Goal: Information Seeking & Learning: Learn about a topic

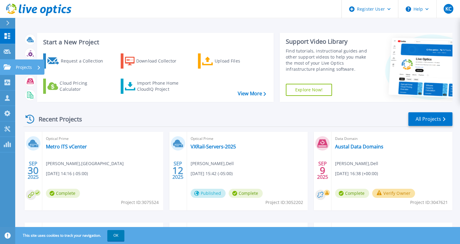
click at [8, 67] on icon at bounding box center [7, 66] width 7 height 5
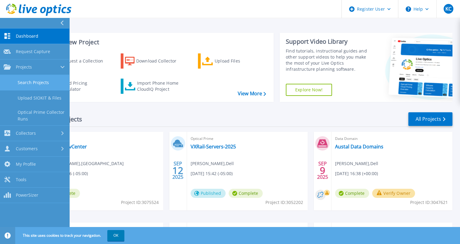
click at [19, 79] on link "Search Projects" at bounding box center [34, 83] width 69 height 16
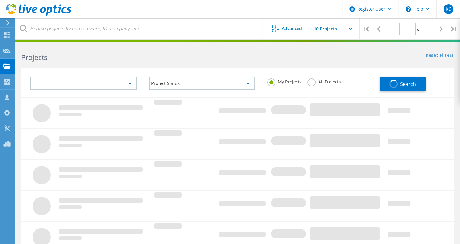
type input "1"
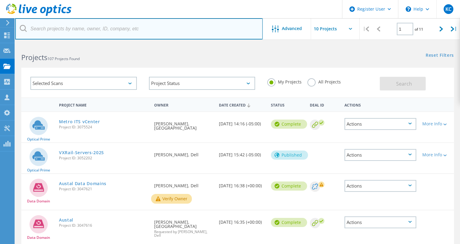
click at [109, 32] on input "text" at bounding box center [138, 28] width 247 height 21
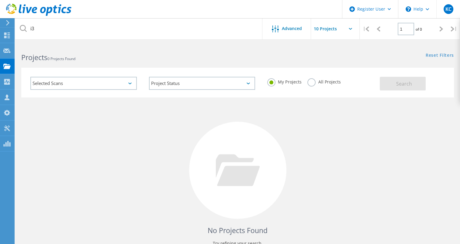
click at [310, 84] on label "All Projects" at bounding box center [323, 81] width 33 height 6
click at [0, 0] on input "All Projects" at bounding box center [0, 0] width 0 height 0
click at [406, 81] on span "Search" at bounding box center [404, 84] width 16 height 7
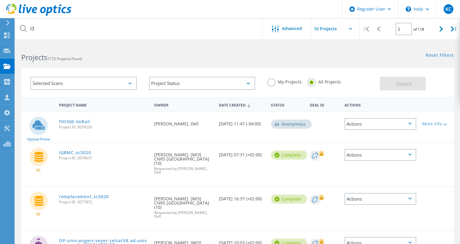
click at [218, 73] on div "Project Status In Progress Complete Published Anonymous Archived Error" at bounding box center [202, 83] width 119 height 25
click at [167, 64] on div "Selected Scans Project Status In Progress Complete Published Anonymous Archived…" at bounding box center [237, 78] width 445 height 37
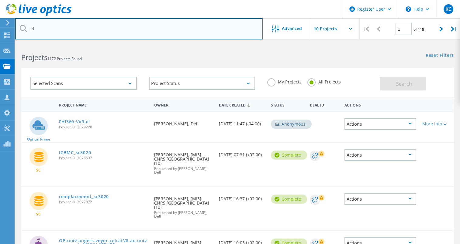
click at [81, 39] on input "i3" at bounding box center [138, 28] width 247 height 21
type input "i"
type input "k"
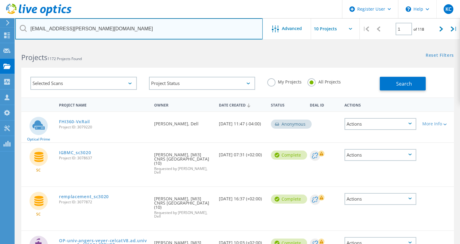
type input "[EMAIL_ADDRESS][PERSON_NAME][DOMAIN_NAME]"
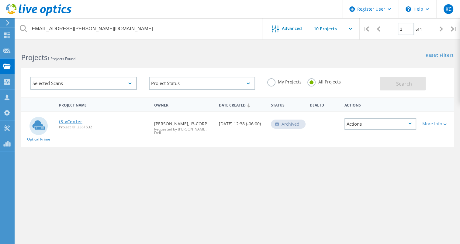
click at [76, 121] on link "i3-vCenter" at bounding box center [70, 122] width 23 height 4
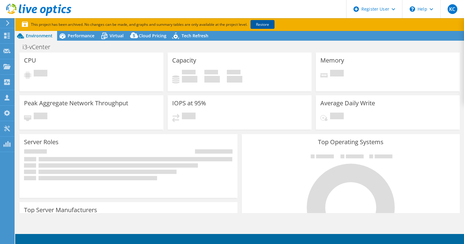
click at [265, 24] on link "Restore" at bounding box center [263, 24] width 24 height 9
select select "USD"
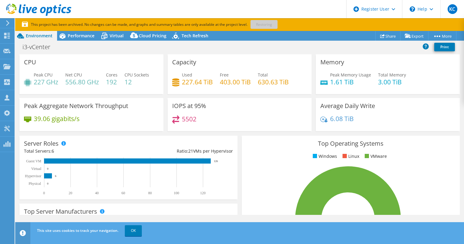
click at [238, 50] on div "i3-vCenter Print" at bounding box center [239, 46] width 449 height 11
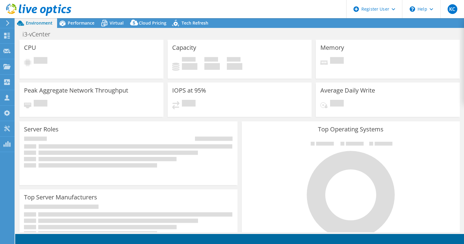
select select "USD"
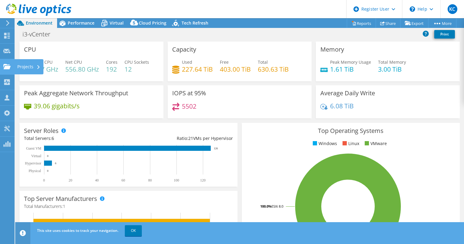
click at [7, 68] on use at bounding box center [6, 66] width 7 height 5
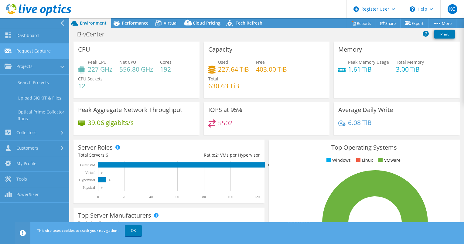
click at [42, 56] on link "Request Capture" at bounding box center [34, 52] width 69 height 16
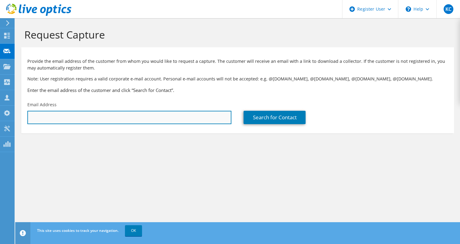
click at [140, 121] on input "text" at bounding box center [129, 117] width 204 height 13
type input "[EMAIL_ADDRESS][PERSON_NAME][DOMAIN_NAME]"
click at [127, 121] on input "jake.stapleton@i3corp.com" at bounding box center [129, 117] width 204 height 13
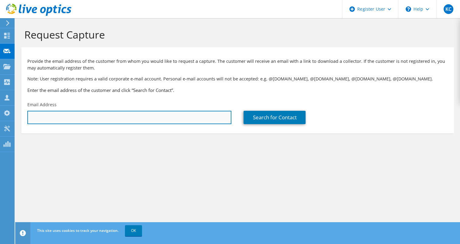
paste input "jake.stapleton@i3-corps.com"
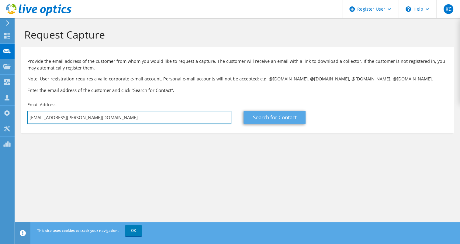
type input "jake.stapleton@i3-corps.com"
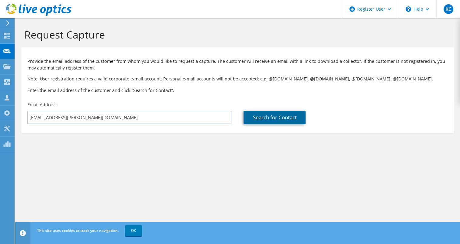
click at [282, 118] on link "Search for Contact" at bounding box center [274, 117] width 62 height 13
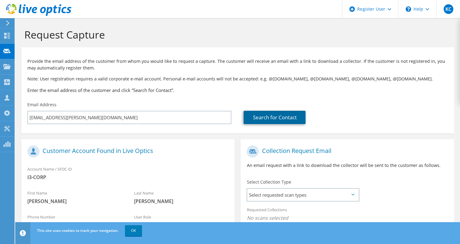
scroll to position [95, 0]
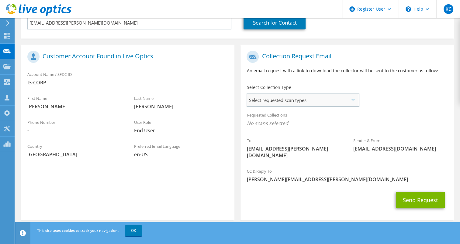
click at [272, 104] on span "Select requested scan types" at bounding box center [302, 100] width 111 height 12
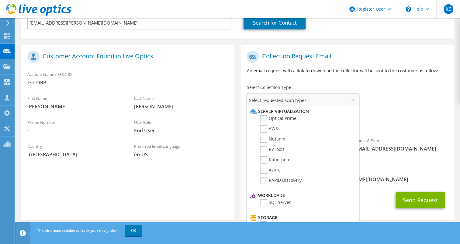
click at [265, 120] on label "Optical Prime" at bounding box center [278, 118] width 36 height 7
click at [0, 0] on input "Optical Prime" at bounding box center [0, 0] width 0 height 0
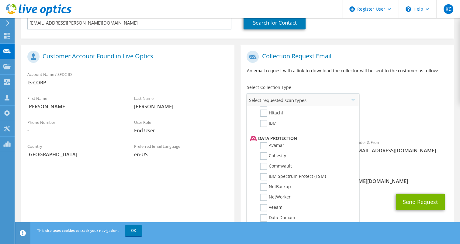
scroll to position [236, 0]
click at [331, 64] on div "Collection Request Email An email request with a link to download the collector…" at bounding box center [346, 65] width 213 height 34
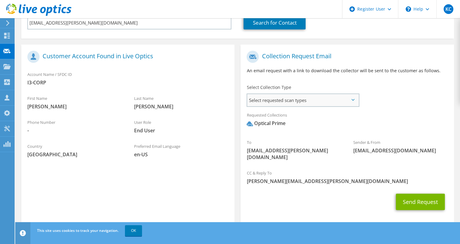
click at [333, 98] on span "Select requested scan types" at bounding box center [302, 100] width 111 height 12
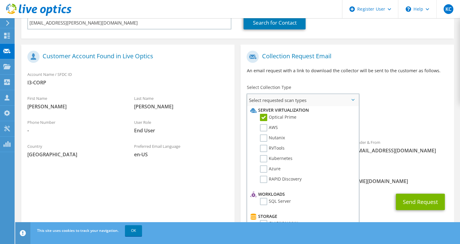
scroll to position [0, 0]
click at [406, 67] on p "An email request with a link to download the collector will be sent to the cust…" at bounding box center [346, 70] width 201 height 7
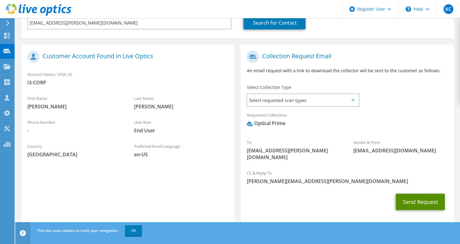
click at [408, 194] on button "Send Request" at bounding box center [420, 202] width 49 height 16
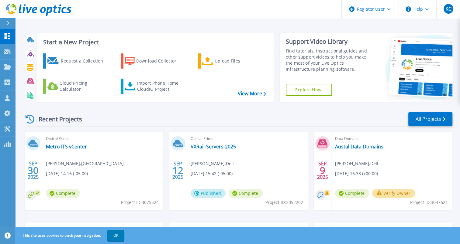
click at [6, 69] on icon at bounding box center [7, 66] width 7 height 5
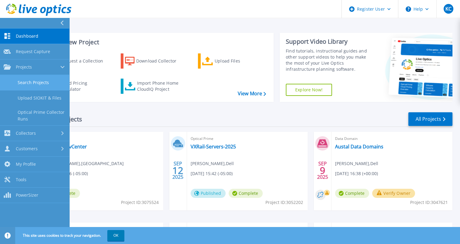
click at [25, 89] on link "Search Projects" at bounding box center [34, 83] width 69 height 16
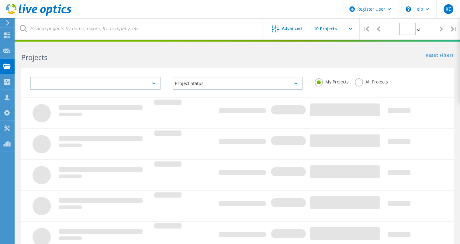
type input "1"
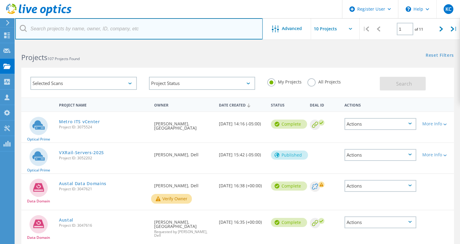
click at [96, 33] on input "text" at bounding box center [138, 28] width 247 height 21
paste input "[EMAIL_ADDRESS][PERSON_NAME][DOMAIN_NAME]"
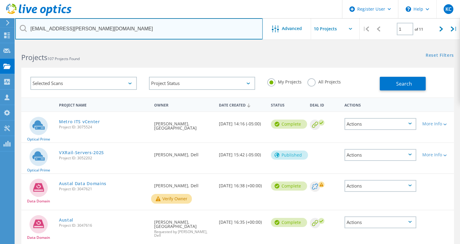
type input "[EMAIL_ADDRESS][PERSON_NAME][DOMAIN_NAME]"
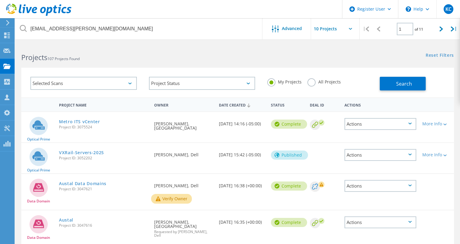
click at [312, 84] on label "All Projects" at bounding box center [323, 81] width 33 height 6
click at [0, 0] on input "All Projects" at bounding box center [0, 0] width 0 height 0
click at [391, 88] on button "Search" at bounding box center [403, 84] width 46 height 14
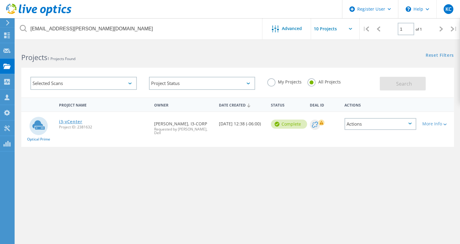
click at [63, 121] on link "i3-vCenter" at bounding box center [70, 122] width 23 height 4
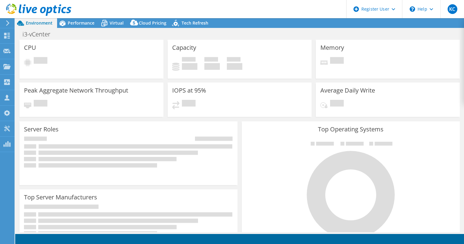
select select "USD"
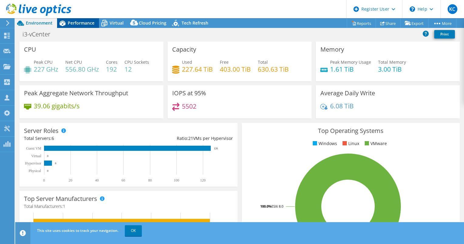
click at [87, 23] on span "Performance" at bounding box center [81, 23] width 27 height 6
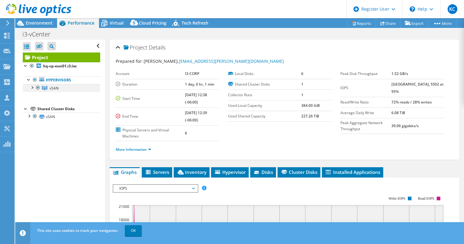
click at [32, 88] on div at bounding box center [32, 87] width 6 height 6
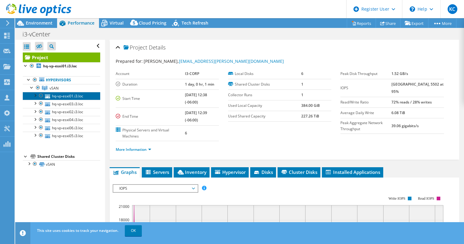
click at [63, 95] on link "hq-vp-esxi01.i3.loc" at bounding box center [62, 96] width 78 height 8
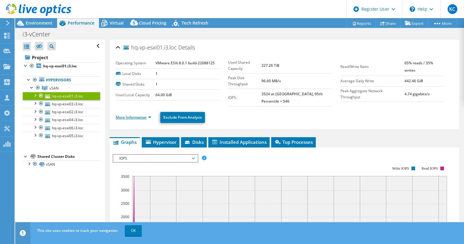
click at [134, 115] on link "More Information" at bounding box center [134, 117] width 36 height 5
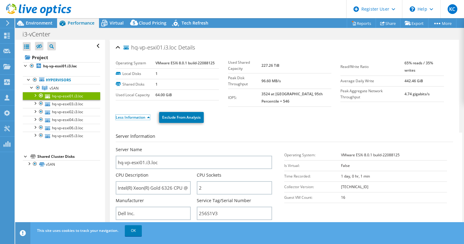
scroll to position [74, 0]
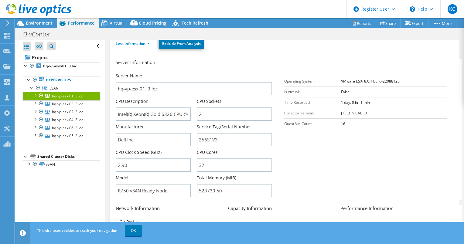
click at [217, 124] on label "Service Tag/Serial Number" at bounding box center [224, 127] width 54 height 6
click at [28, 165] on div at bounding box center [29, 163] width 6 height 6
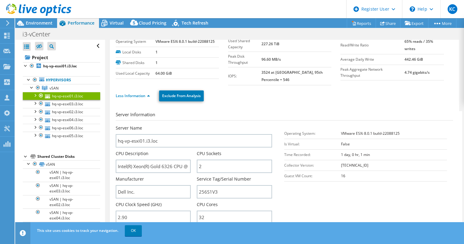
scroll to position [0, 0]
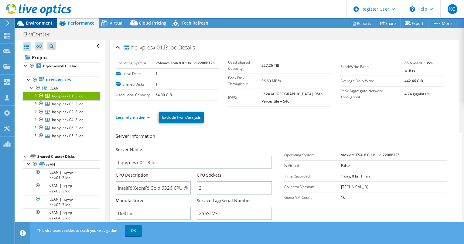
click at [47, 22] on span "Environment" at bounding box center [39, 23] width 27 height 6
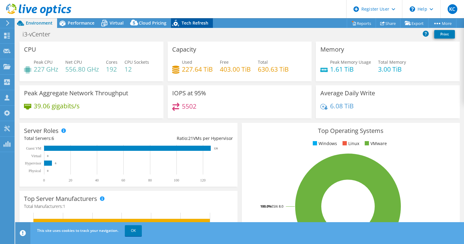
click at [190, 20] on span "Tech Refresh" at bounding box center [195, 23] width 27 height 6
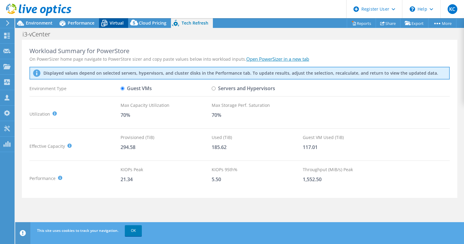
click at [108, 22] on icon at bounding box center [104, 23] width 11 height 11
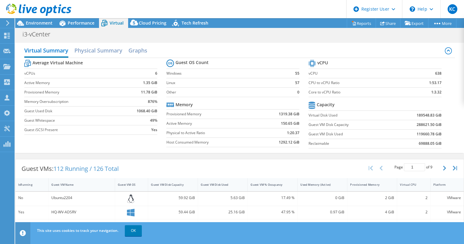
click at [43, 19] on div at bounding box center [35, 10] width 71 height 20
click at [43, 21] on span "Environment" at bounding box center [39, 23] width 27 height 6
